Goal: Transaction & Acquisition: Purchase product/service

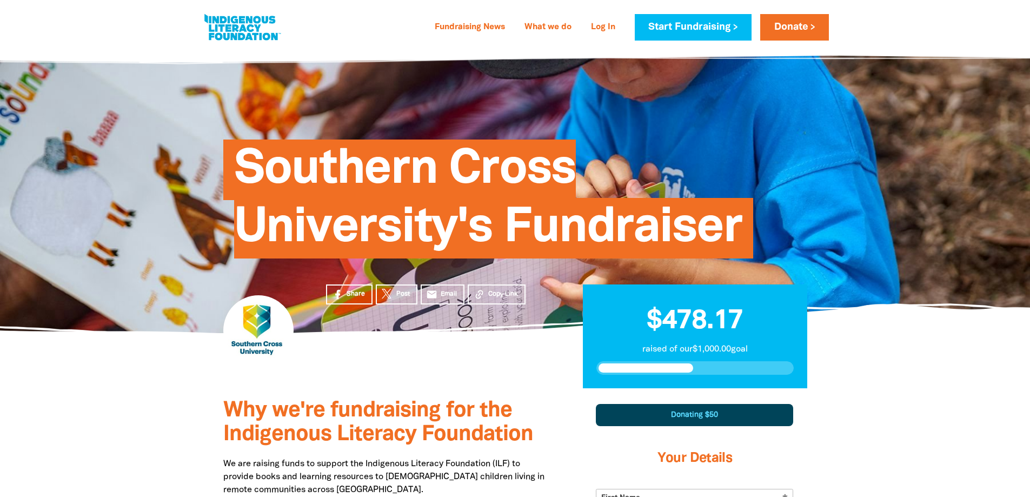
select select "AU"
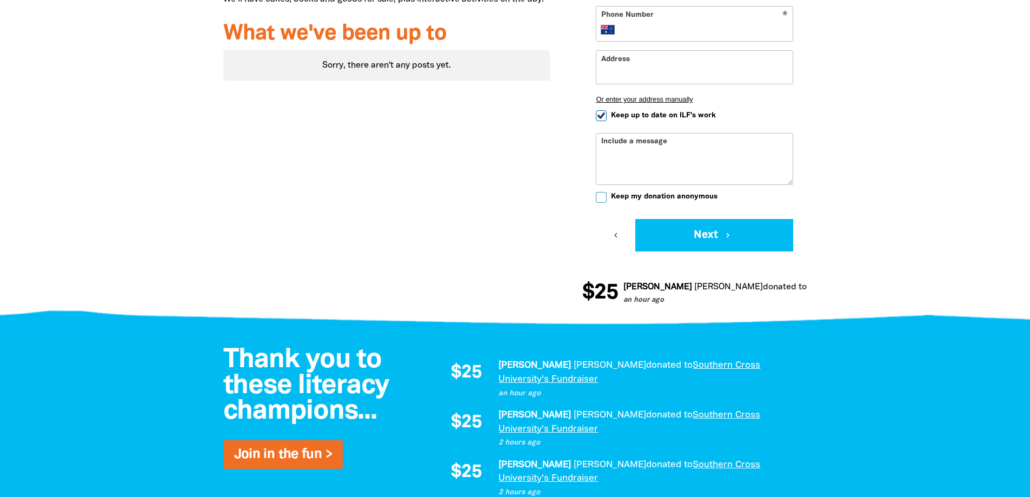
click at [903, 115] on div at bounding box center [515, 31] width 1030 height 578
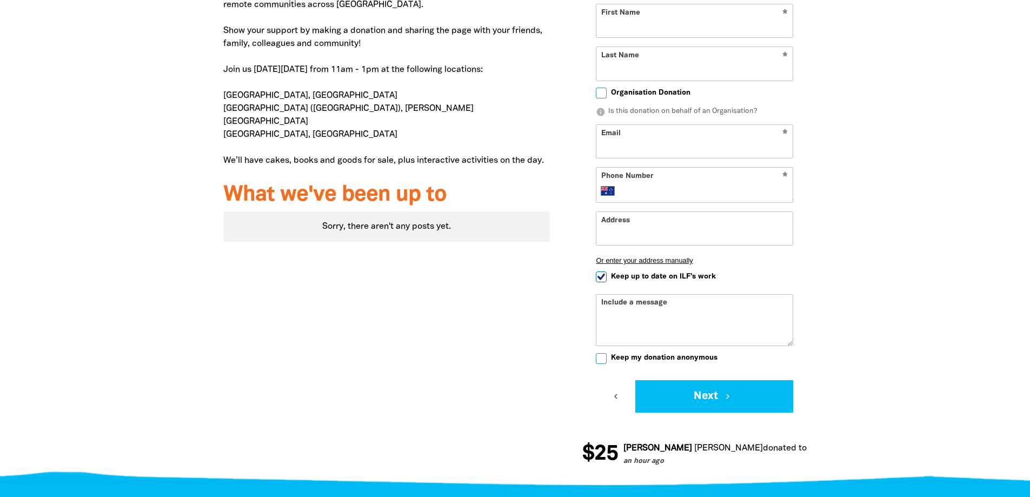
scroll to position [322, 0]
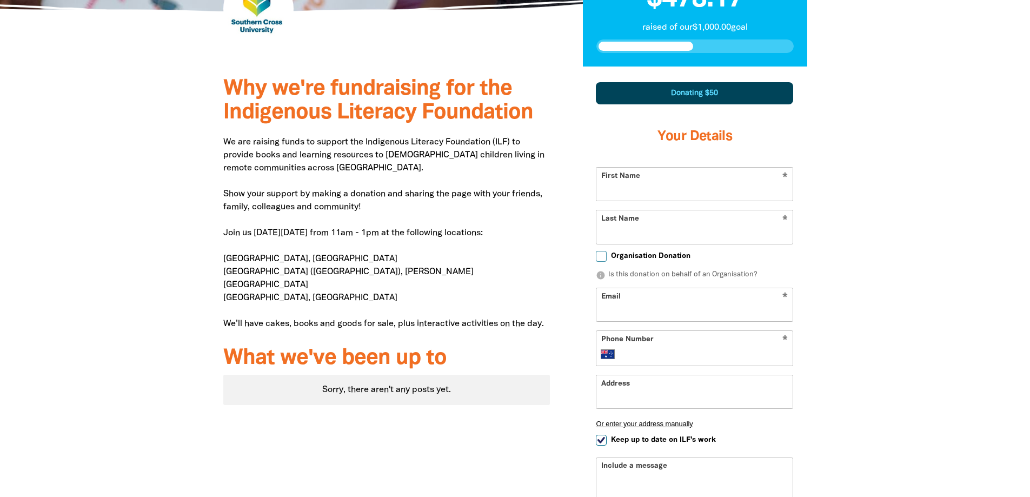
click at [708, 189] on input "First Name" at bounding box center [694, 184] width 196 height 33
type input "[PERSON_NAME]"
click at [697, 225] on input "Last Name" at bounding box center [694, 226] width 196 height 33
type input "Griffey"
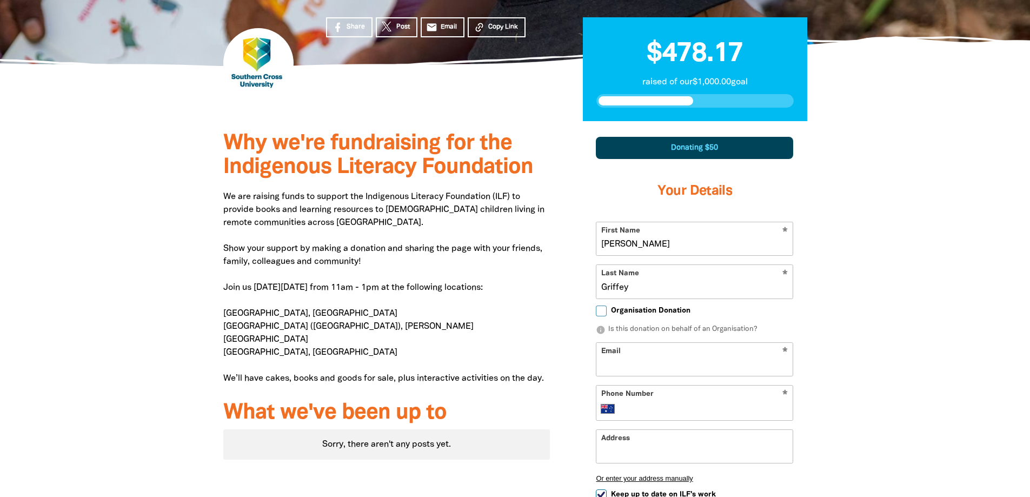
scroll to position [376, 0]
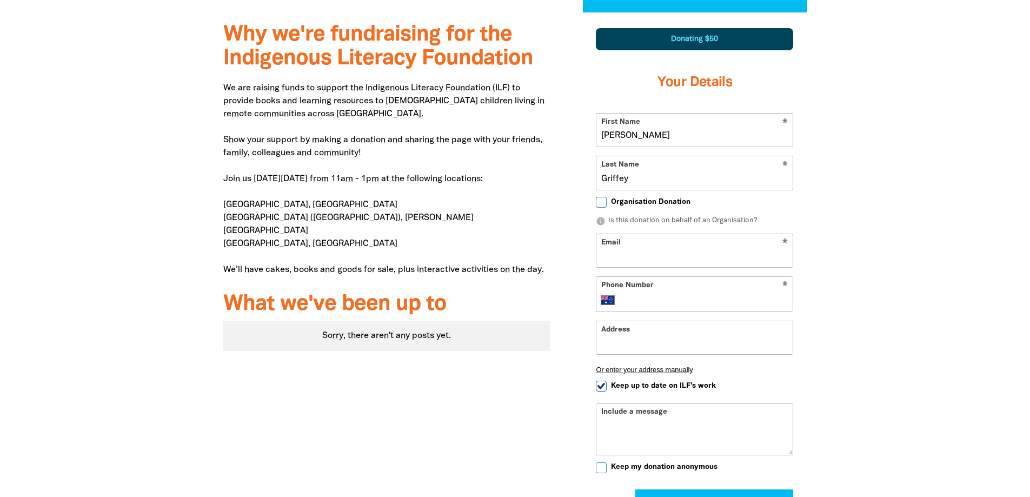
click at [723, 246] on input "Email" at bounding box center [694, 250] width 196 height 33
type input "[EMAIL_ADDRESS][DOMAIN_NAME]"
click at [719, 295] on input "Phone Number" at bounding box center [705, 299] width 165 height 13
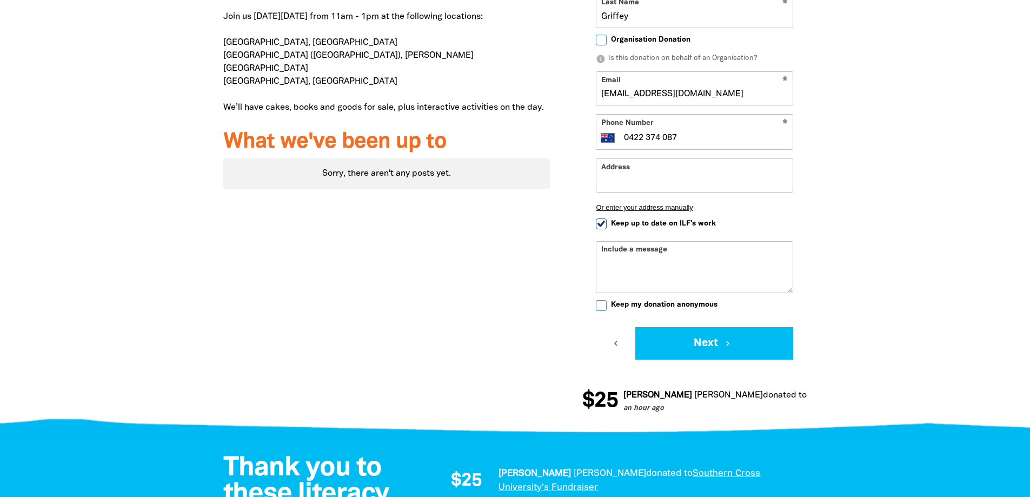
type input "0422 374 087"
click at [598, 307] on input "Keep my donation anonymous" at bounding box center [601, 305] width 11 height 11
checkbox input "true"
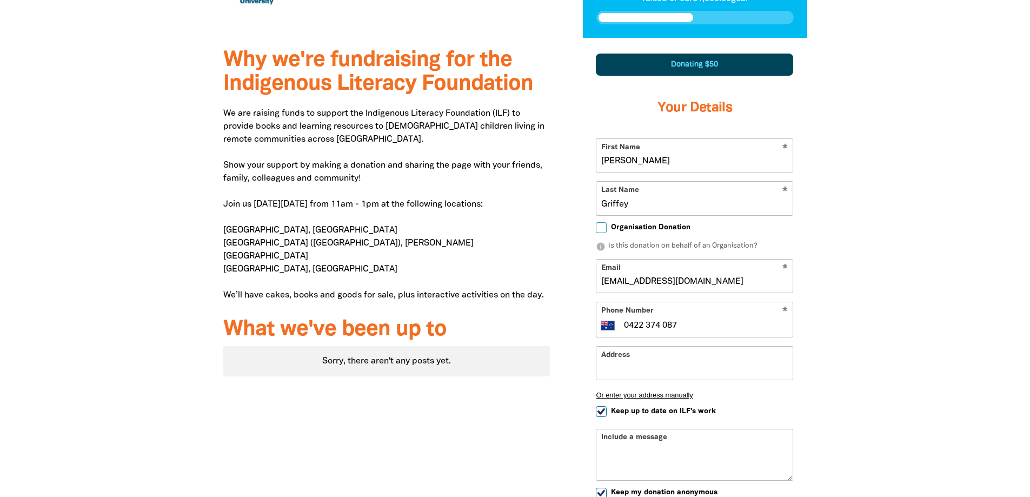
scroll to position [430, 0]
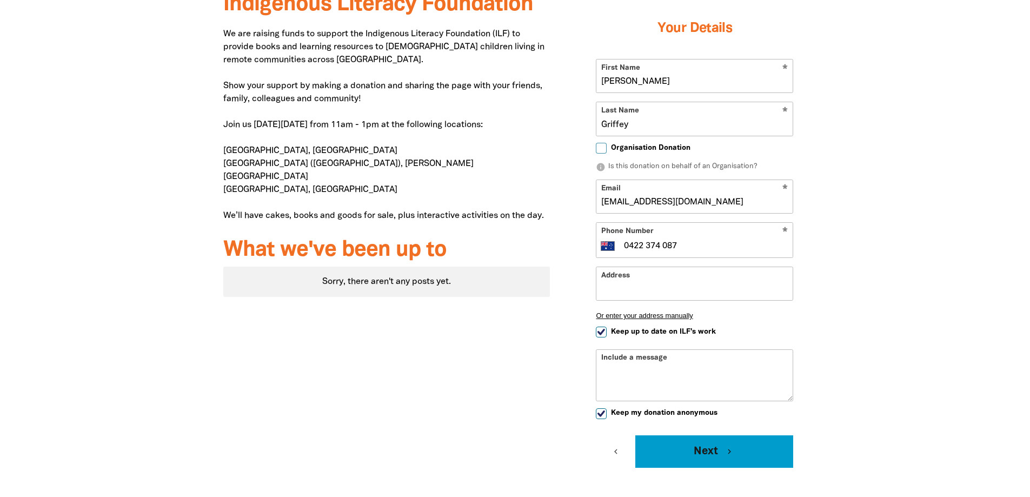
click at [723, 455] on button "Next chevron_right" at bounding box center [714, 451] width 158 height 32
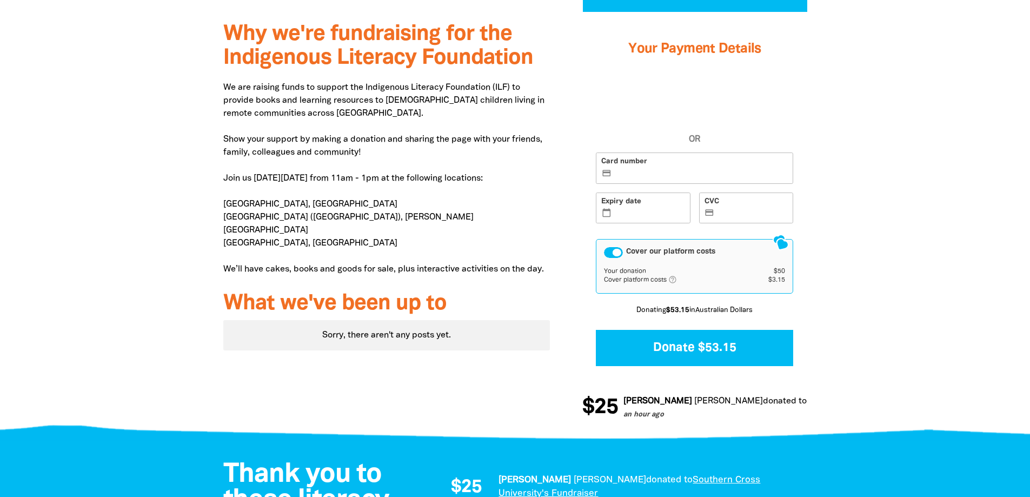
scroll to position [310, 0]
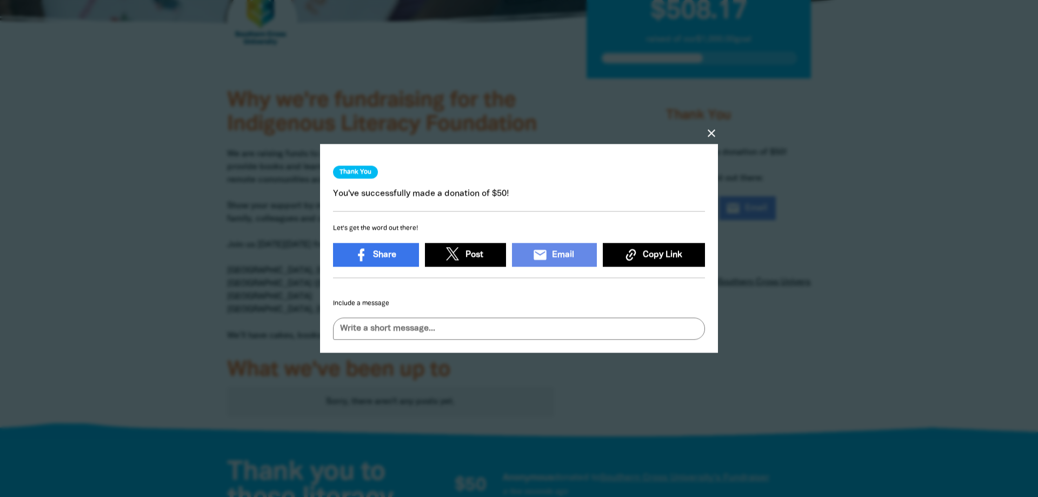
click at [713, 130] on icon "close" at bounding box center [711, 133] width 13 height 13
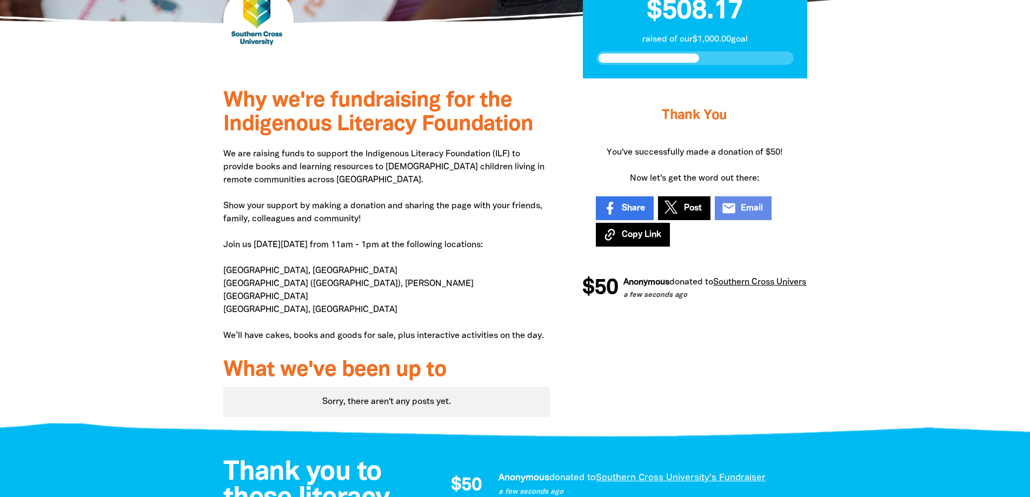
click at [884, 184] on div at bounding box center [515, 255] width 1030 height 355
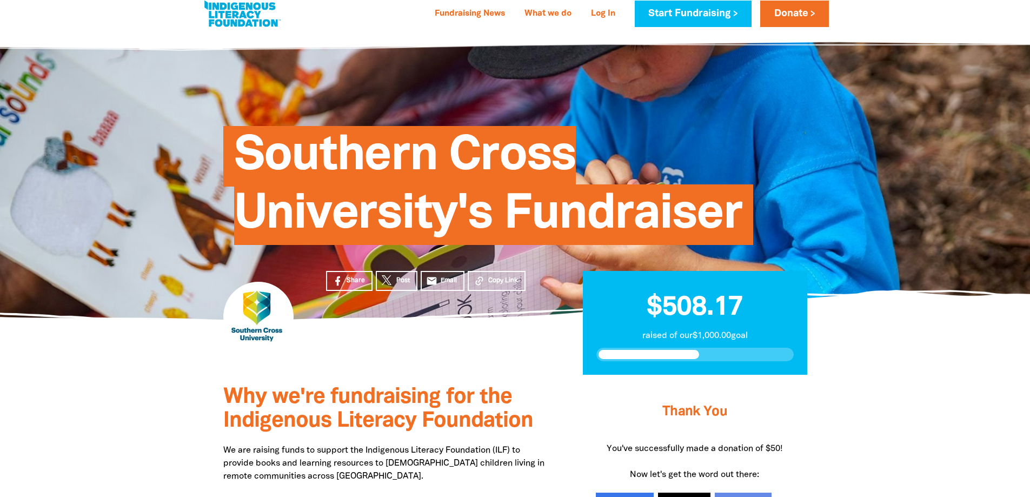
scroll to position [0, 0]
